Goal: Information Seeking & Learning: Understand process/instructions

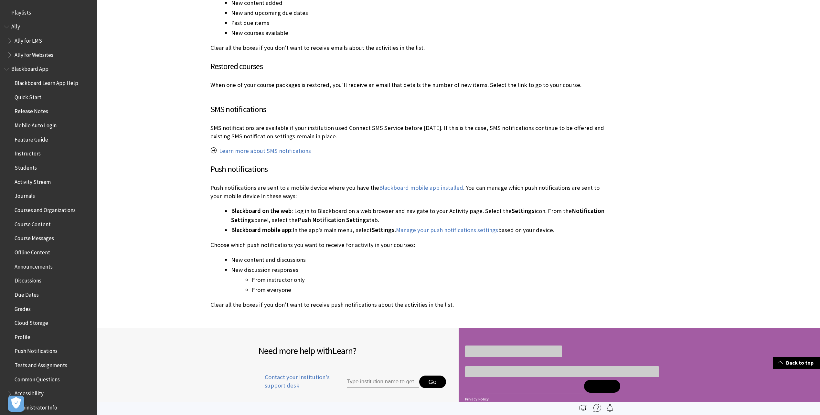
scroll to position [672, 0]
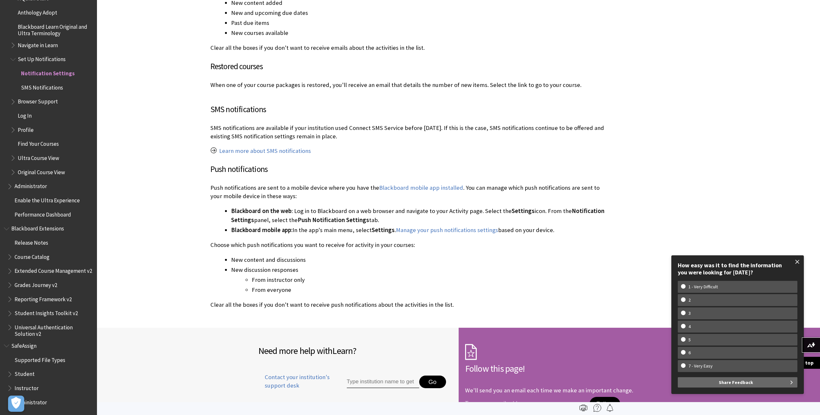
click at [795, 260] on span at bounding box center [798, 262] width 14 height 14
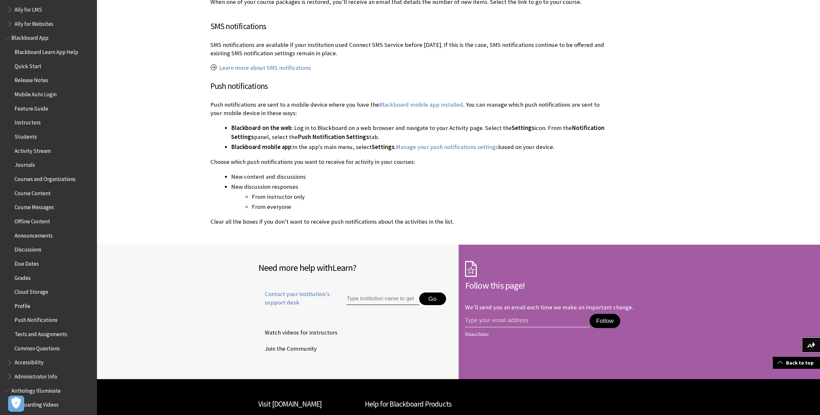
scroll to position [1836, 0]
click at [38, 207] on span "Course Messages" at bounding box center [34, 206] width 39 height 9
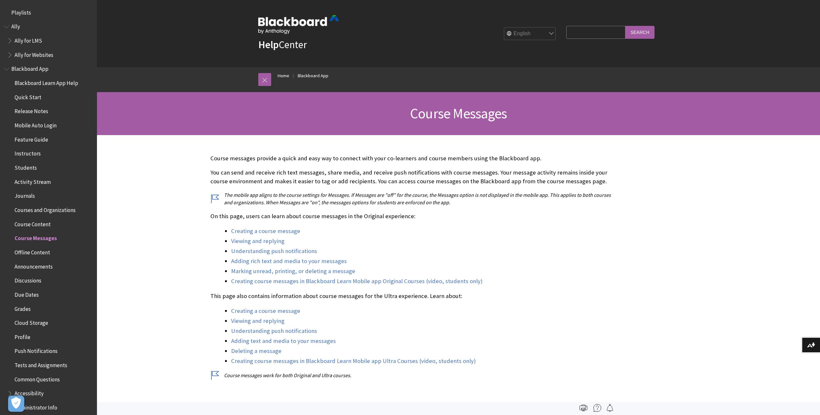
click at [7, 67] on span "Book outline for Blackboard App Help" at bounding box center [7, 68] width 7 height 8
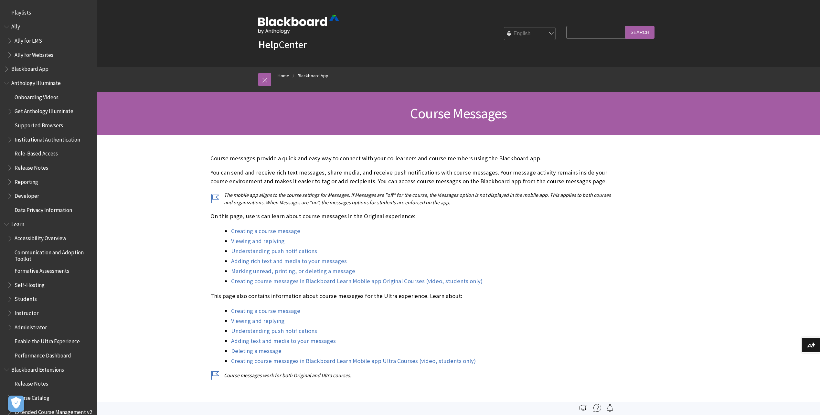
click at [5, 67] on span "Book outline for Blackboard App Help" at bounding box center [7, 68] width 7 height 8
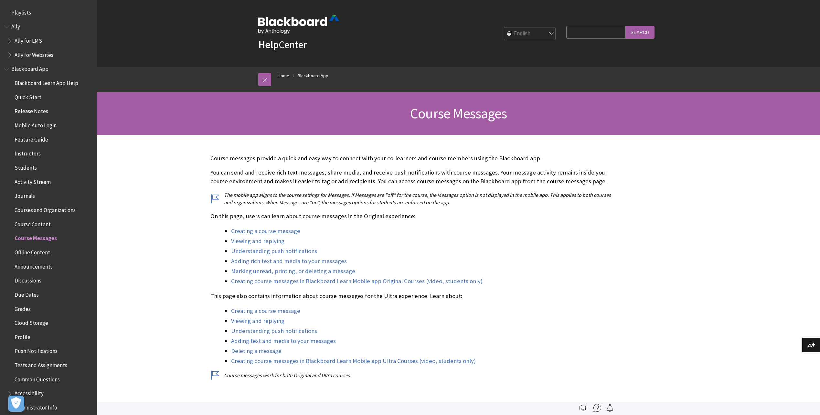
click at [6, 67] on span "Book outline for Blackboard App Help" at bounding box center [7, 68] width 7 height 8
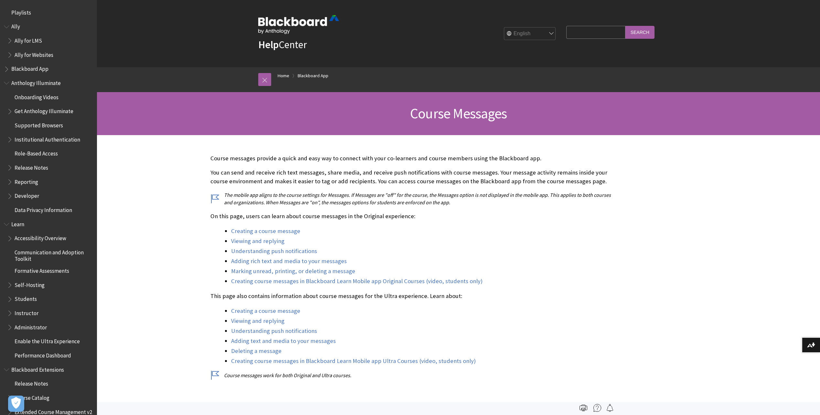
click at [6, 80] on span "Book outline for Anthology Illuminate" at bounding box center [7, 82] width 7 height 8
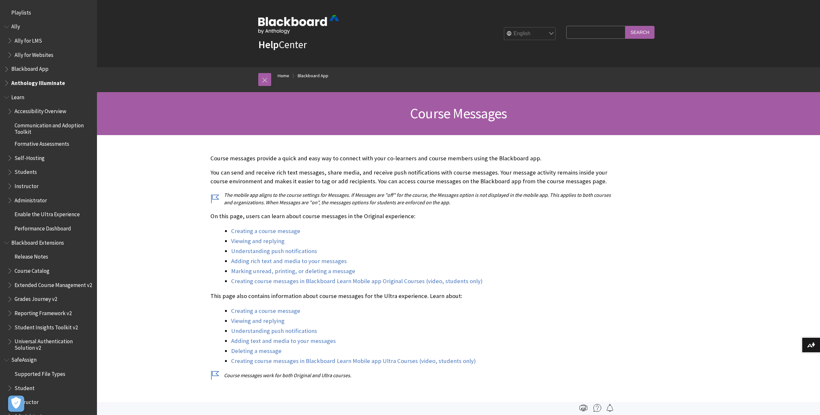
click at [15, 98] on span "Learn" at bounding box center [17, 96] width 13 height 9
click at [24, 187] on span "Instructor" at bounding box center [27, 185] width 24 height 9
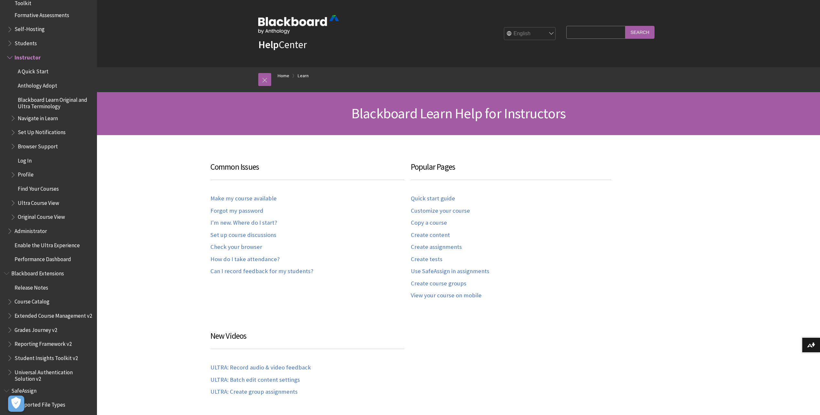
scroll to position [594, 0]
click at [51, 202] on span "Ultra Course View" at bounding box center [38, 202] width 41 height 9
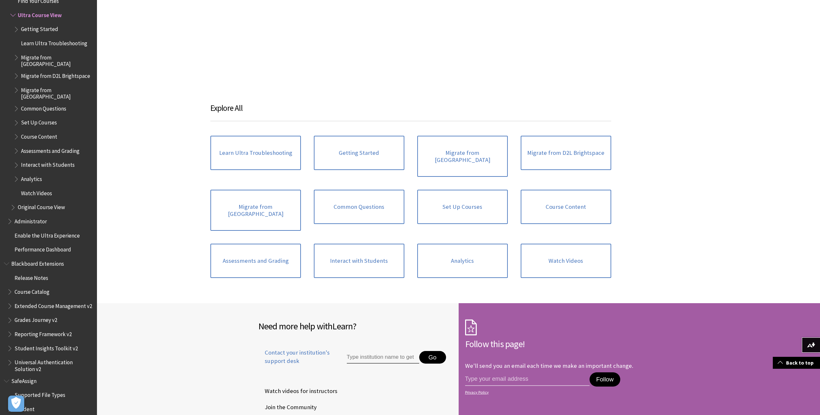
scroll to position [818, 0]
click at [352, 245] on link "Interact with Students" at bounding box center [359, 260] width 90 height 34
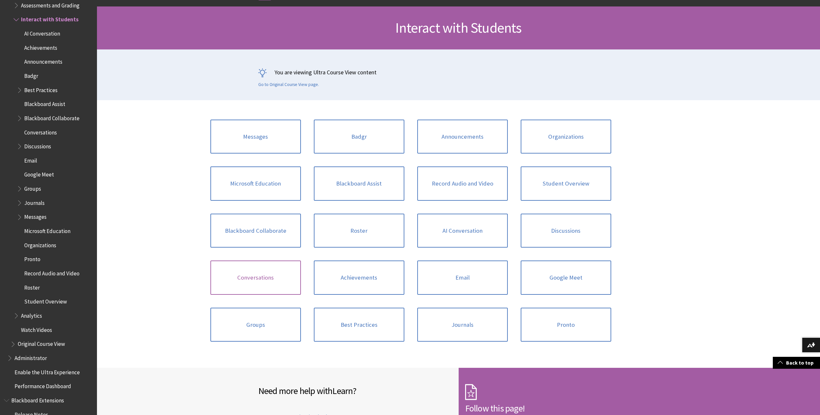
scroll to position [86, 0]
click at [261, 139] on link "Messages" at bounding box center [255, 136] width 90 height 34
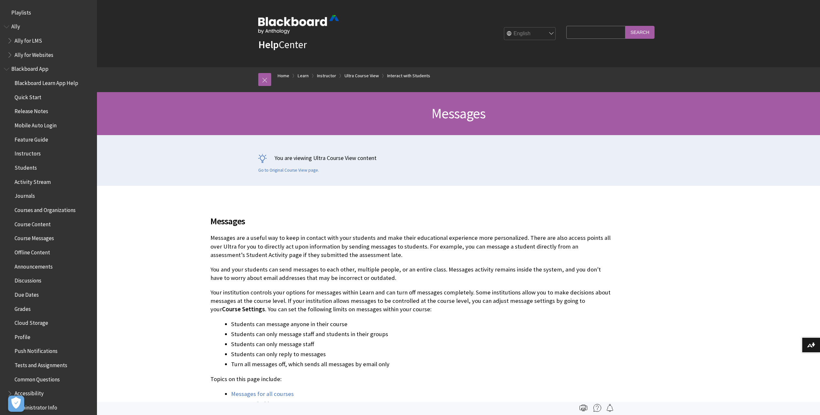
scroll to position [1113, 0]
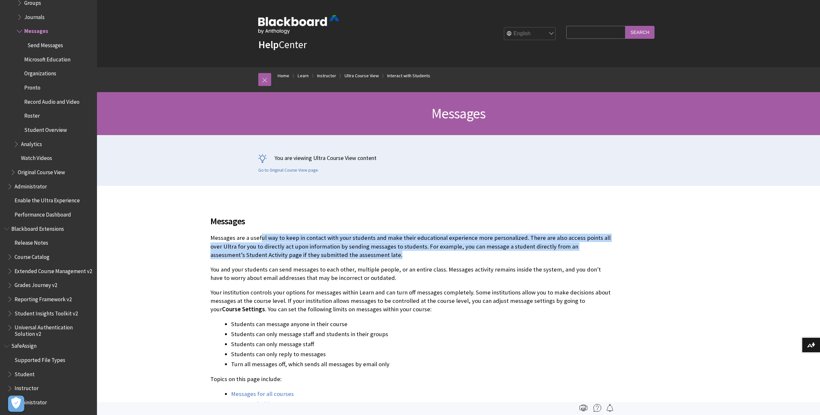
drag, startPoint x: 260, startPoint y: 240, endPoint x: 469, endPoint y: 254, distance: 209.6
click at [469, 254] on p "Messages are a useful way to keep in contact with your students and make their …" at bounding box center [410, 247] width 401 height 26
drag, startPoint x: 469, startPoint y: 254, endPoint x: 417, endPoint y: 254, distance: 51.7
click at [417, 254] on p "Messages are a useful way to keep in contact with your students and make their …" at bounding box center [410, 247] width 401 height 26
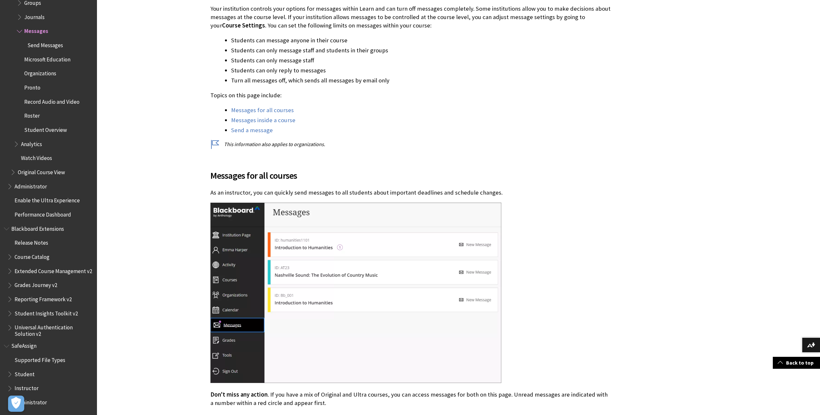
scroll to position [284, 0]
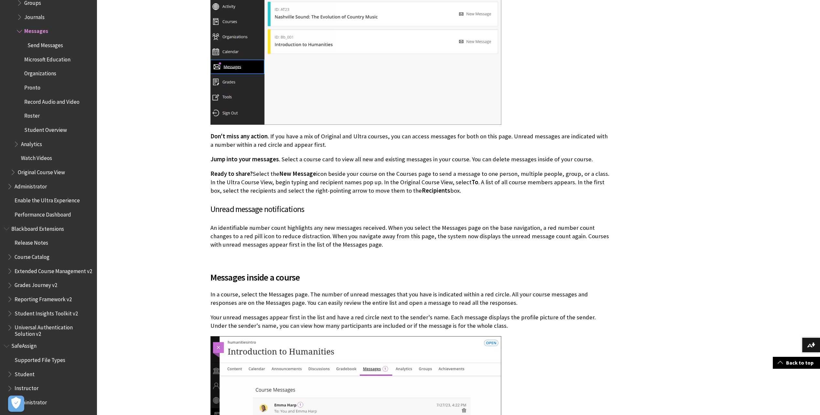
scroll to position [542, 0]
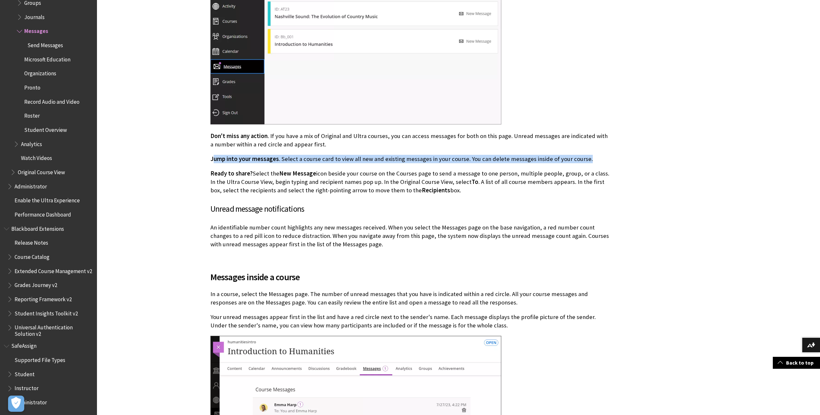
drag, startPoint x: 248, startPoint y: 158, endPoint x: 611, endPoint y: 156, distance: 362.6
click at [611, 156] on p "Jump into your messages . Select a course card to view all new and existing mes…" at bounding box center [410, 159] width 401 height 8
drag, startPoint x: 274, startPoint y: 162, endPoint x: 245, endPoint y: 168, distance: 29.3
click at [273, 163] on span "Jump into your messages" at bounding box center [244, 158] width 69 height 7
drag, startPoint x: 220, startPoint y: 172, endPoint x: 470, endPoint y: 192, distance: 250.6
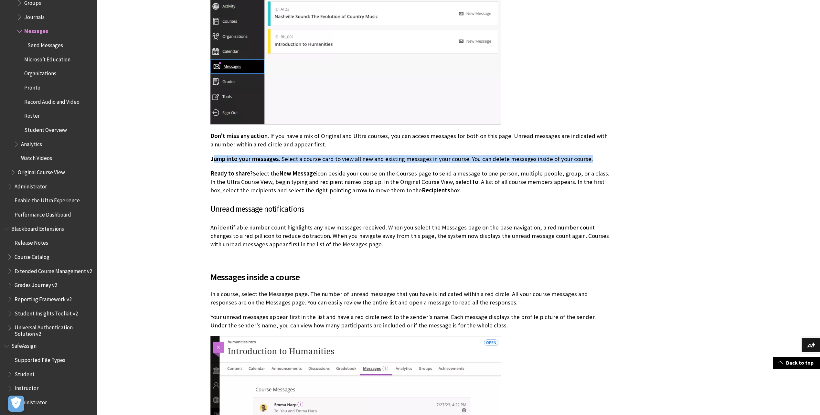
click at [470, 192] on p "Ready to share? Select the New Message icon beside your course on the Courses p…" at bounding box center [410, 182] width 401 height 26
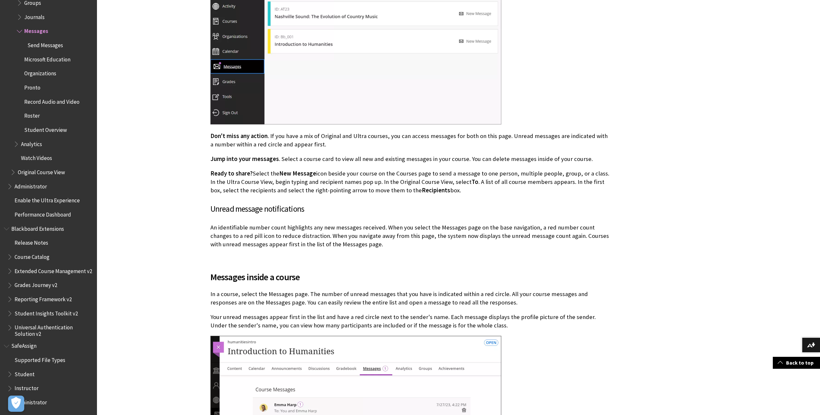
drag, startPoint x: 278, startPoint y: 183, endPoint x: 451, endPoint y: 191, distance: 173.7
click at [451, 191] on p "Ready to share? Select the New Message icon beside your course on the Courses p…" at bounding box center [410, 182] width 401 height 26
drag, startPoint x: 451, startPoint y: 191, endPoint x: 461, endPoint y: 191, distance: 9.7
click at [461, 191] on p "Ready to share? Select the New Message icon beside your course on the Courses p…" at bounding box center [410, 182] width 401 height 26
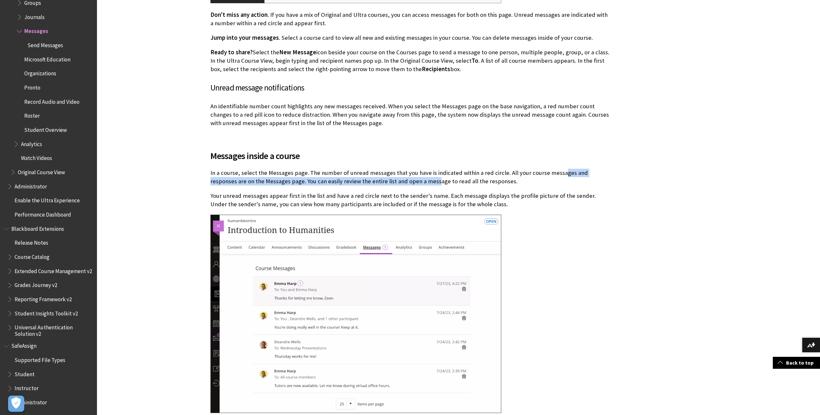
drag, startPoint x: 450, startPoint y: 177, endPoint x: 557, endPoint y: 176, distance: 107.3
click at [557, 176] on p "In a course, select the Messages page. The number of unread messages that you h…" at bounding box center [410, 177] width 401 height 17
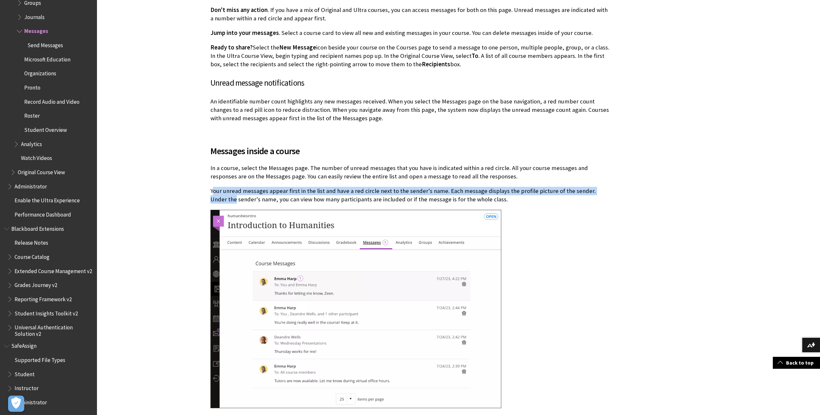
drag, startPoint x: 214, startPoint y: 192, endPoint x: 644, endPoint y: 194, distance: 430.5
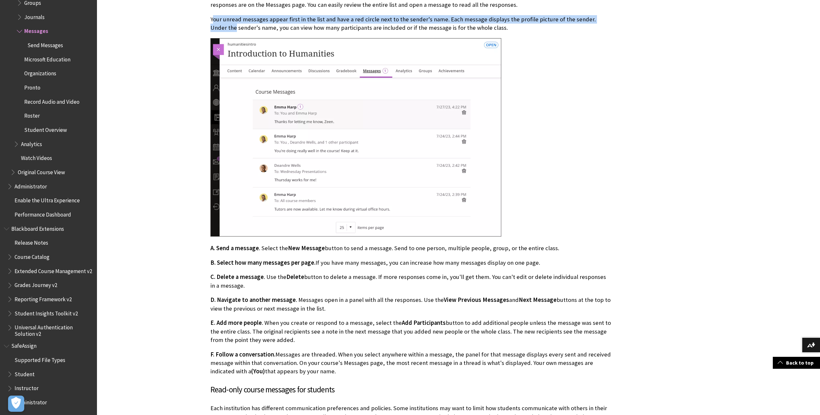
scroll to position [840, 0]
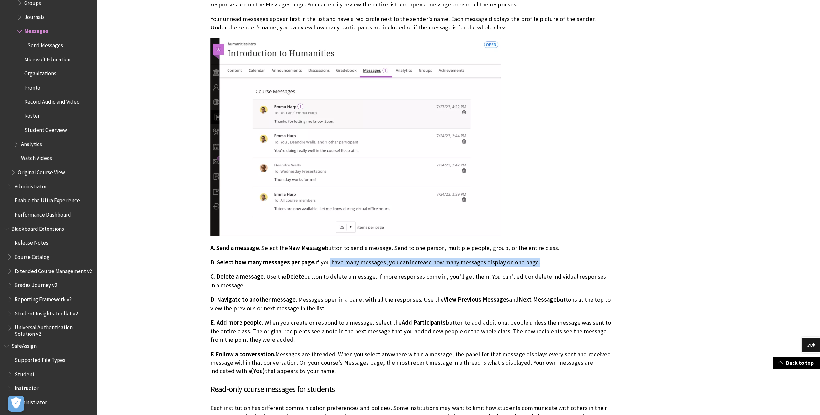
drag, startPoint x: 328, startPoint y: 260, endPoint x: 560, endPoint y: 263, distance: 231.7
click at [558, 263] on p "B. Select how many messages per page. If you have many messages, you can increa…" at bounding box center [410, 262] width 401 height 8
drag, startPoint x: 560, startPoint y: 263, endPoint x: 565, endPoint y: 266, distance: 5.9
click at [565, 266] on p "B. Select how many messages per page. If you have many messages, you can increa…" at bounding box center [410, 262] width 401 height 8
drag, startPoint x: 240, startPoint y: 277, endPoint x: 306, endPoint y: 287, distance: 66.3
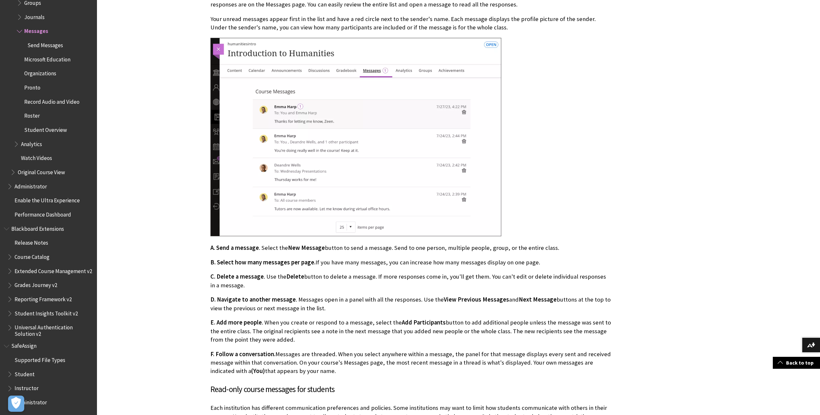
click at [306, 287] on p "C. Delete a message . Use the Delete button to delete a message. If more respon…" at bounding box center [410, 280] width 401 height 17
drag, startPoint x: 306, startPoint y: 287, endPoint x: 262, endPoint y: 297, distance: 44.5
click at [262, 297] on span "D. Navigate to another message" at bounding box center [252, 299] width 85 height 7
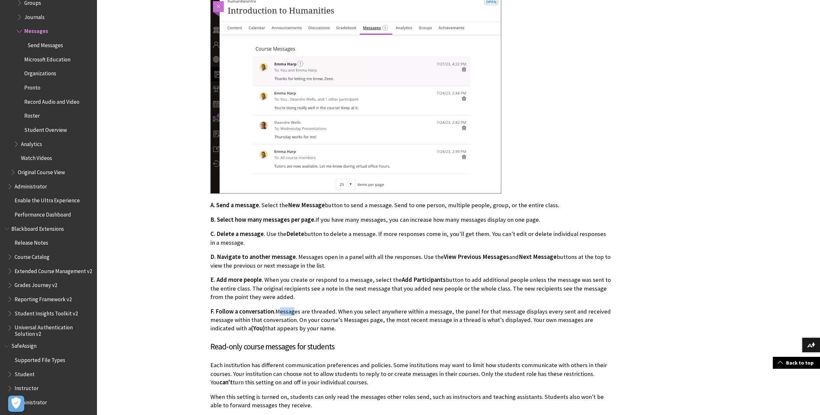
scroll to position [883, 0]
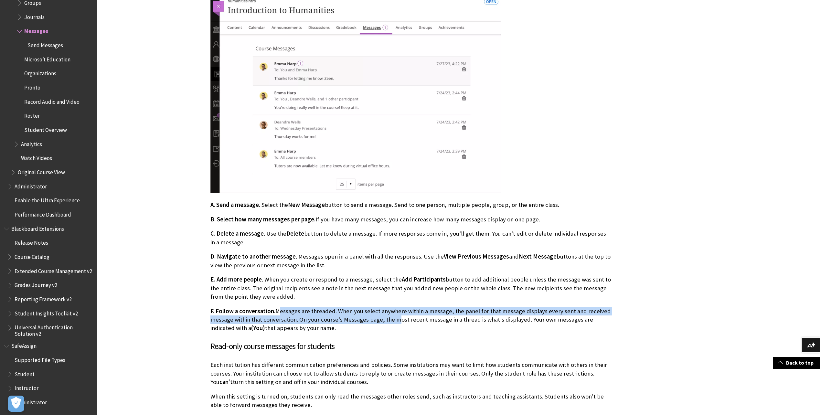
drag, startPoint x: 277, startPoint y: 312, endPoint x: 392, endPoint y: 320, distance: 115.4
click at [392, 320] on p "F. Follow a conversation. Messages are threaded. When you select anywhere withi…" at bounding box center [410, 320] width 401 height 26
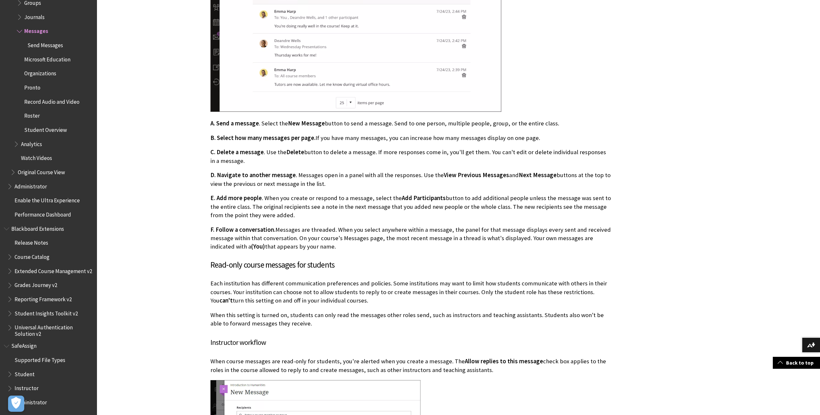
scroll to position [965, 0]
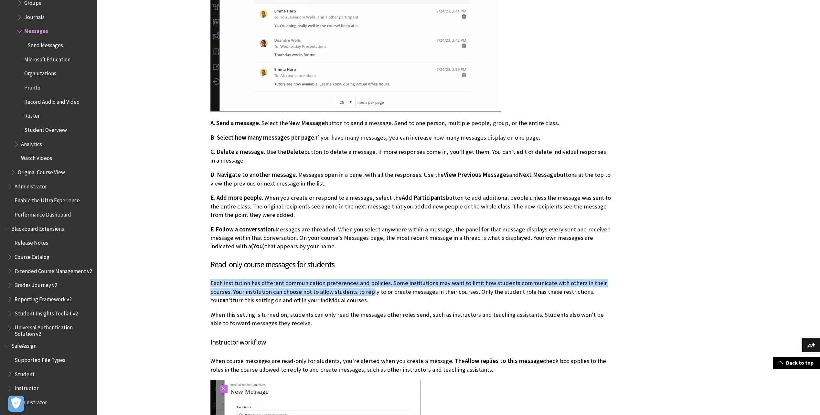
drag, startPoint x: 209, startPoint y: 284, endPoint x: 370, endPoint y: 289, distance: 161.3
click at [370, 289] on div "Messages Messages are a useful way to keep in contact with your students and ma…" at bounding box center [411, 308] width 414 height 2175
drag, startPoint x: 370, startPoint y: 289, endPoint x: 358, endPoint y: 295, distance: 14.0
click at [358, 295] on p "Each institution has different communication preferences and policies. Some ins…" at bounding box center [410, 292] width 401 height 26
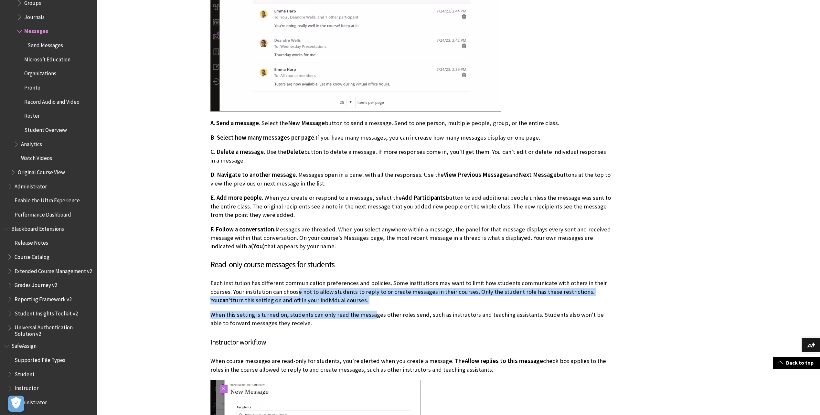
drag, startPoint x: 298, startPoint y: 289, endPoint x: 377, endPoint y: 304, distance: 80.9
click at [376, 304] on div "Messages inside a course In a course, select the Messages page. The number of u…" at bounding box center [410, 331] width 401 height 982
drag, startPoint x: 377, startPoint y: 304, endPoint x: 406, endPoint y: 301, distance: 29.2
click at [406, 301] on p "Each institution has different communication preferences and policies. Some ins…" at bounding box center [410, 292] width 401 height 26
drag, startPoint x: 213, startPoint y: 289, endPoint x: 346, endPoint y: 307, distance: 134.3
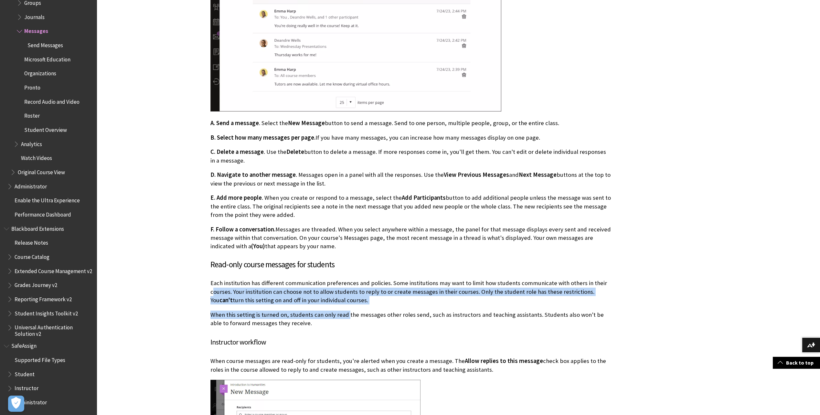
click at [346, 307] on div "Messages inside a course In a course, select the Messages page. The number of u…" at bounding box center [410, 331] width 401 height 982
drag, startPoint x: 346, startPoint y: 307, endPoint x: 373, endPoint y: 301, distance: 27.5
click at [373, 301] on p "Each institution has different communication preferences and policies. Some ins…" at bounding box center [410, 292] width 401 height 26
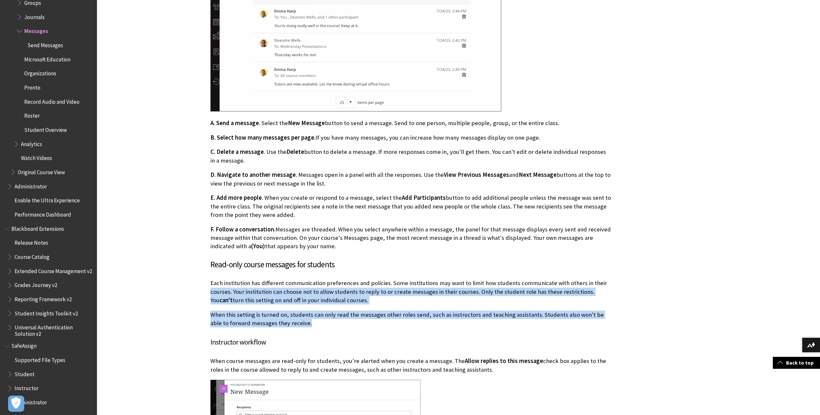
drag, startPoint x: 211, startPoint y: 288, endPoint x: 294, endPoint y: 324, distance: 89.9
click at [294, 324] on div "Messages inside a course In a course, select the Messages page. The number of u…" at bounding box center [410, 331] width 401 height 982
drag, startPoint x: 294, startPoint y: 324, endPoint x: 332, endPoint y: 325, distance: 38.2
click at [331, 325] on p "When this setting is turned on, students can only read the messages other roles…" at bounding box center [410, 319] width 401 height 17
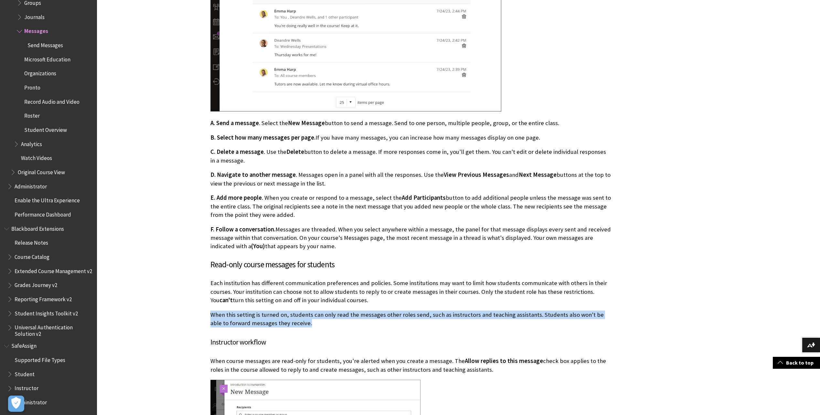
drag, startPoint x: 345, startPoint y: 325, endPoint x: 210, endPoint y: 317, distance: 135.4
click at [210, 317] on p "When this setting is turned on, students can only read the messages other roles…" at bounding box center [410, 319] width 401 height 17
drag, startPoint x: 210, startPoint y: 317, endPoint x: 305, endPoint y: 321, distance: 94.8
click at [305, 321] on p "When this setting is turned on, students can only read the messages other roles…" at bounding box center [410, 319] width 401 height 17
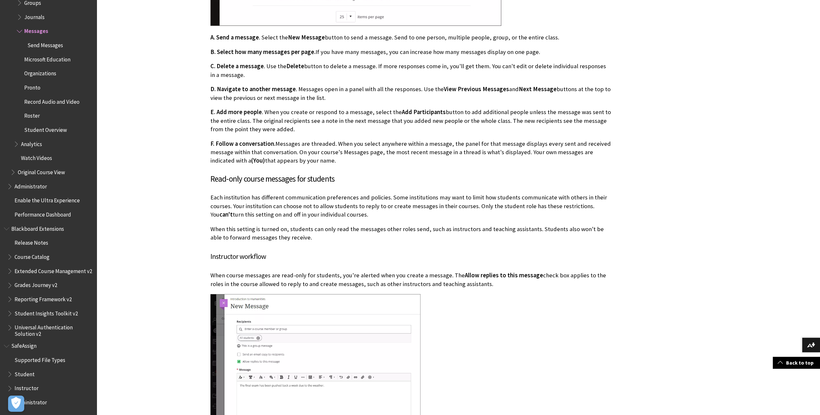
scroll to position [1051, 0]
drag, startPoint x: 210, startPoint y: 273, endPoint x: 489, endPoint y: 283, distance: 278.5
click at [489, 283] on p "When course messages are read-only for students, you're alerted when you create…" at bounding box center [410, 279] width 401 height 17
drag, startPoint x: 489, startPoint y: 283, endPoint x: 476, endPoint y: 283, distance: 12.6
click at [476, 283] on p "When course messages are read-only for students, you're alerted when you create…" at bounding box center [410, 279] width 401 height 17
